Goal: Check status

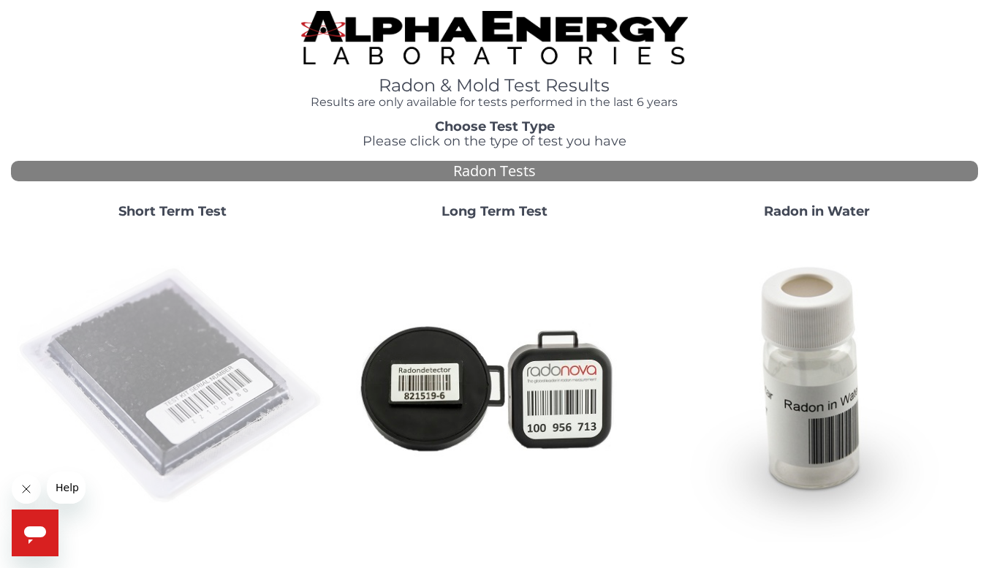
click at [173, 364] on img at bounding box center [172, 386] width 311 height 311
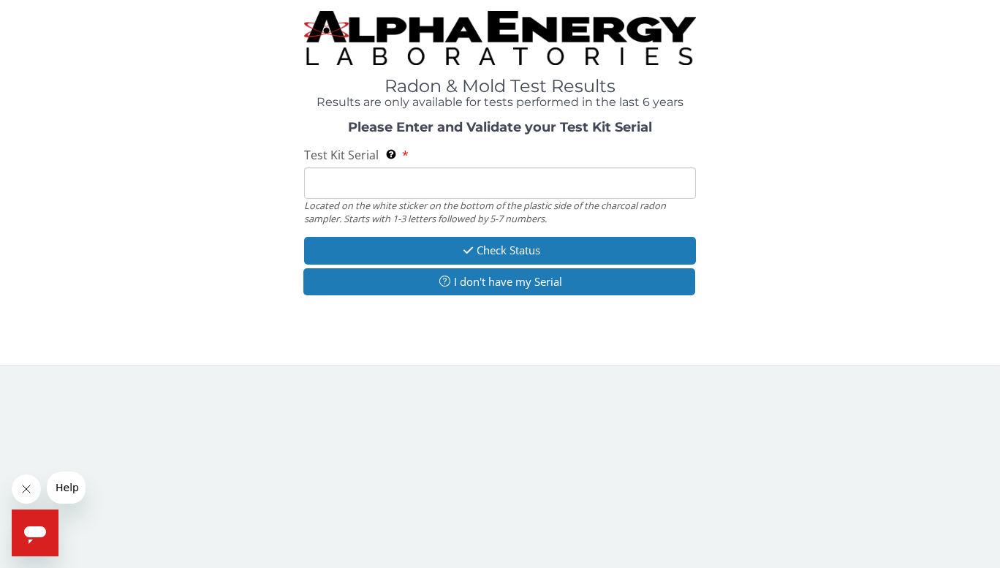
click at [444, 183] on input "Test Kit Serial Located on the white sticker on the bottom of the plastic side …" at bounding box center [499, 182] width 391 height 31
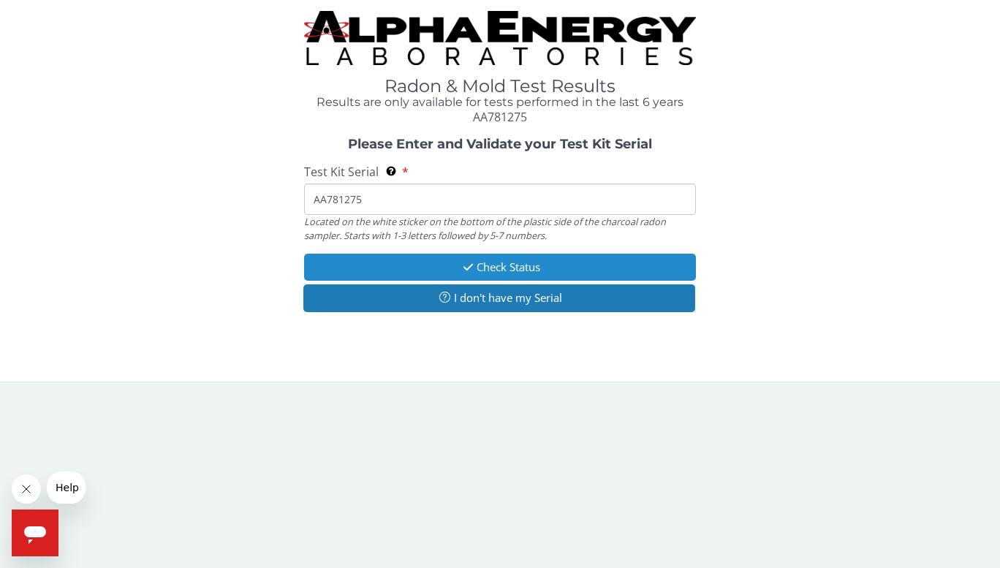
type input "AA781275"
click at [507, 263] on button "Check Status" at bounding box center [499, 267] width 391 height 27
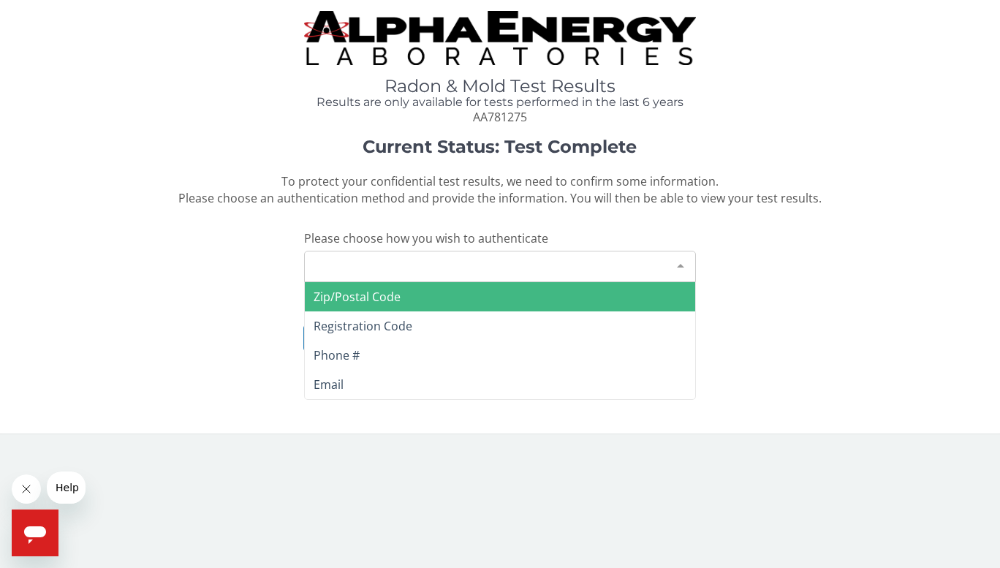
click at [680, 263] on div at bounding box center [680, 266] width 29 height 28
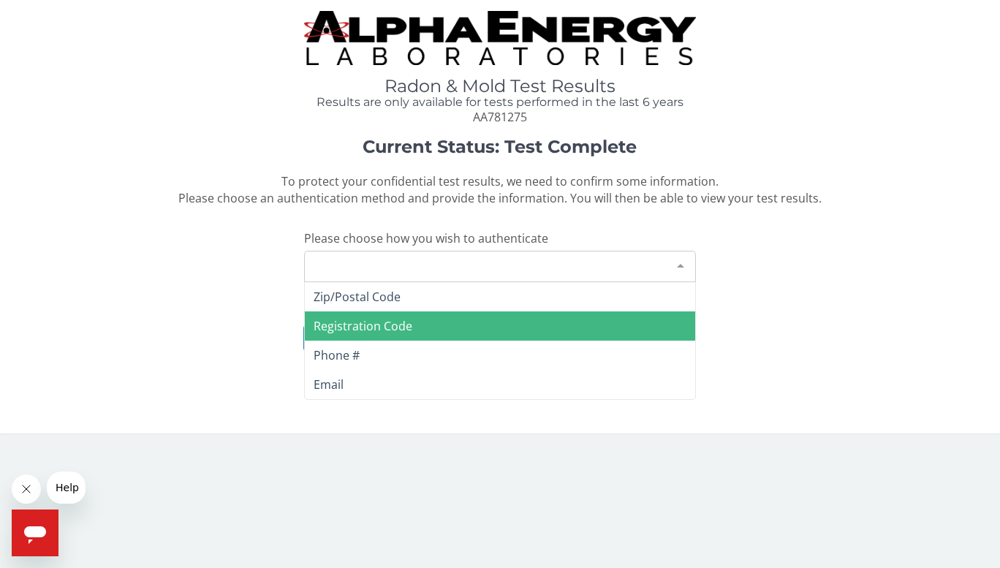
click at [450, 320] on span "Registration Code" at bounding box center [500, 326] width 390 height 29
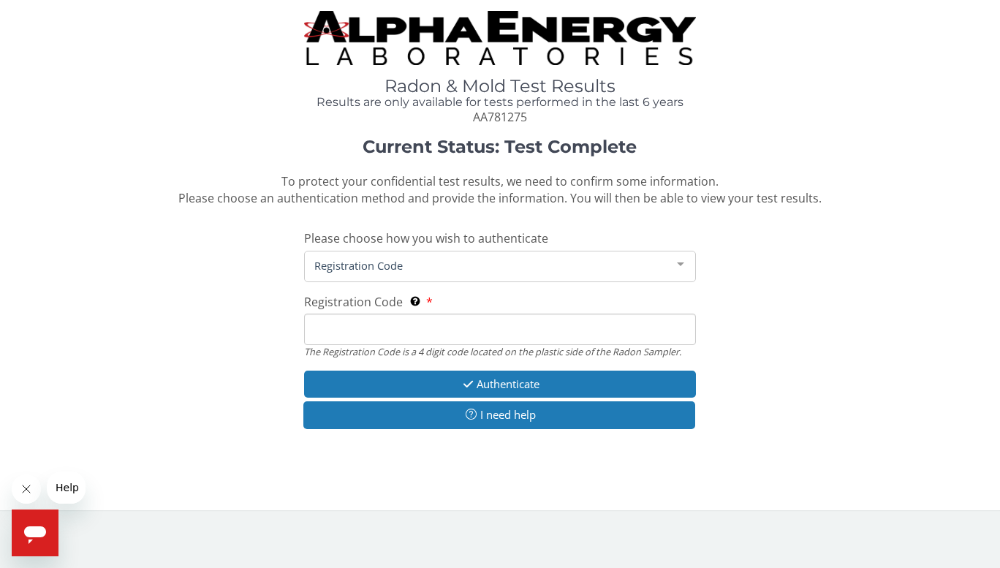
click at [399, 328] on input "Registration Code The Registration Code is a 4 digit code located on the plasti…" at bounding box center [499, 329] width 391 height 31
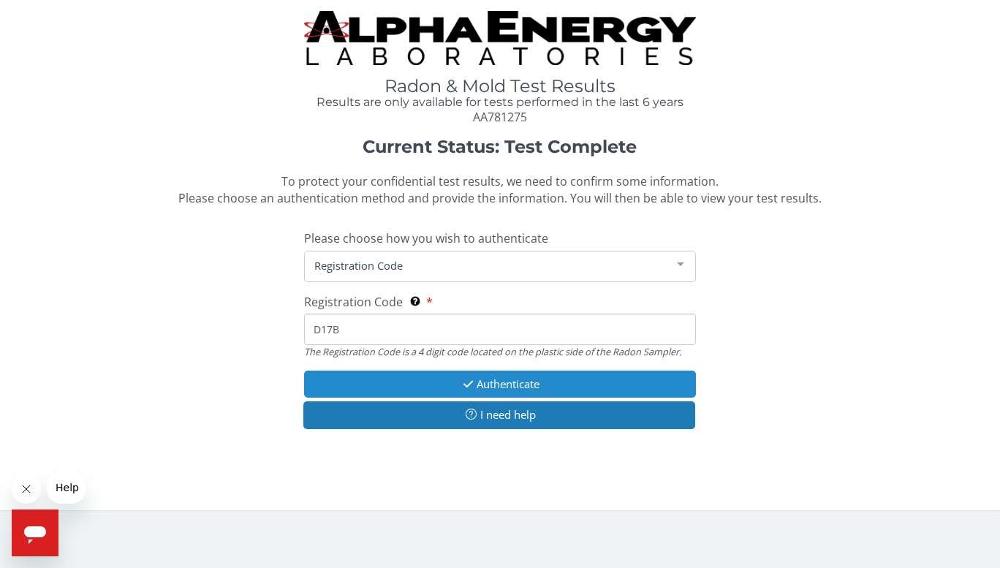
type input "D17B"
click at [510, 381] on button "Authenticate" at bounding box center [499, 384] width 391 height 27
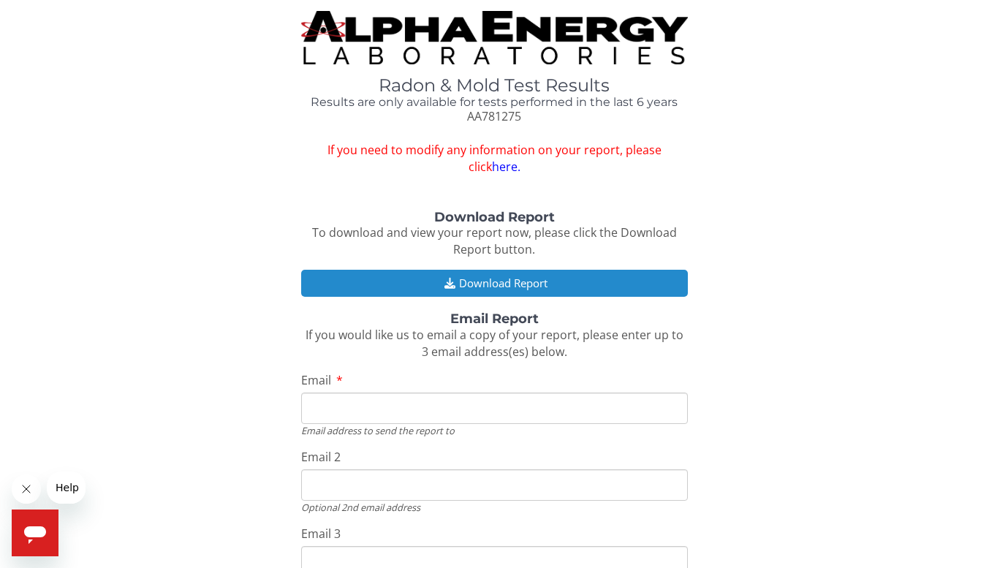
click at [536, 289] on button "Download Report" at bounding box center [494, 283] width 387 height 27
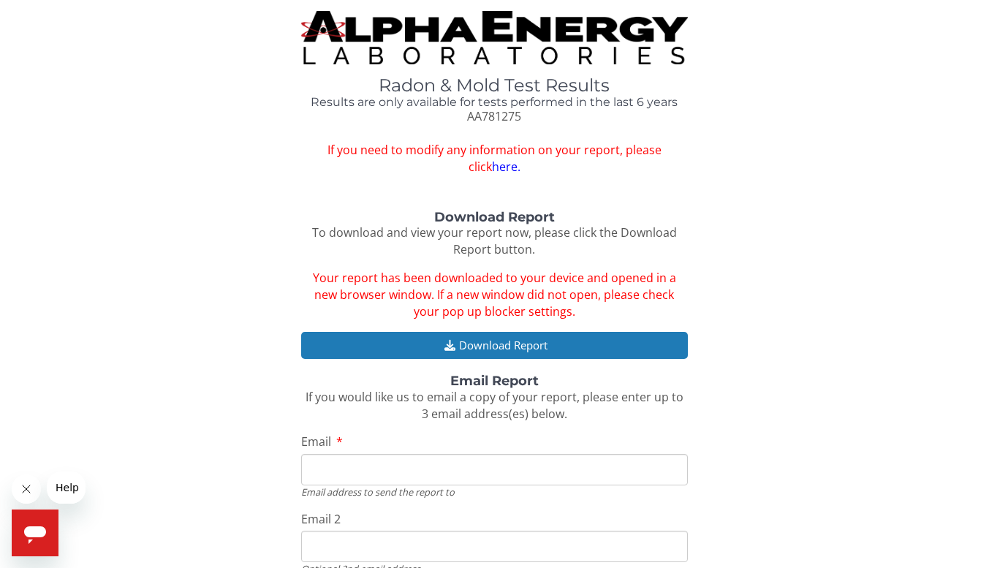
drag, startPoint x: 496, startPoint y: 166, endPoint x: 506, endPoint y: 162, distance: 10.9
click at [496, 166] on link "here." at bounding box center [506, 167] width 29 height 16
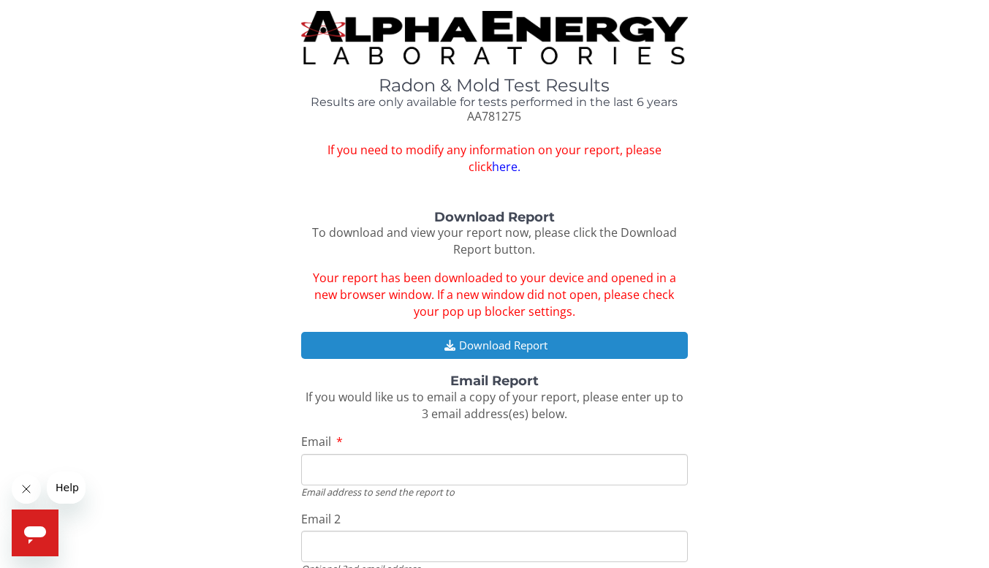
click at [523, 343] on button "Download Report" at bounding box center [494, 345] width 387 height 27
